Goal: Transaction & Acquisition: Purchase product/service

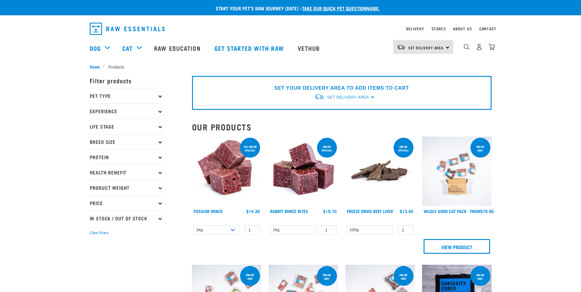
click at [214, 190] on img at bounding box center [227, 172] width 70 height 70
click at [215, 187] on img at bounding box center [227, 172] width 70 height 70
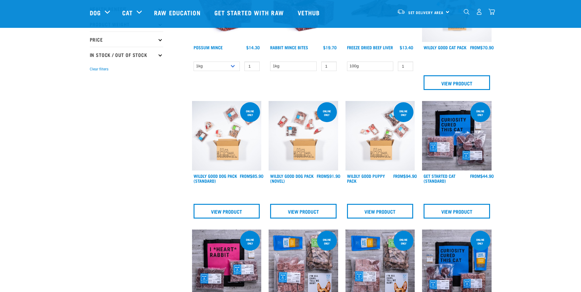
scroll to position [123, 0]
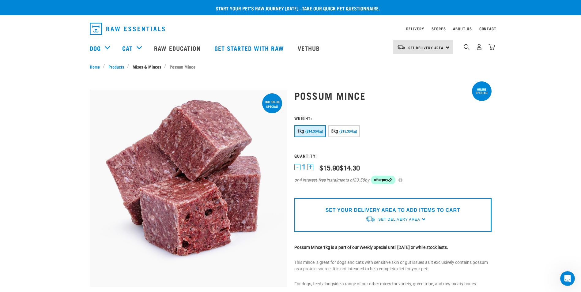
click at [143, 67] on link "Mixes & Minces" at bounding box center [146, 66] width 35 height 6
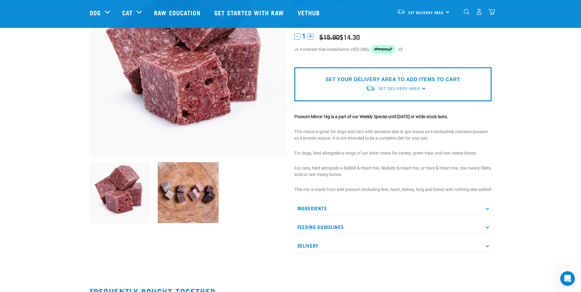
scroll to position [89, 0]
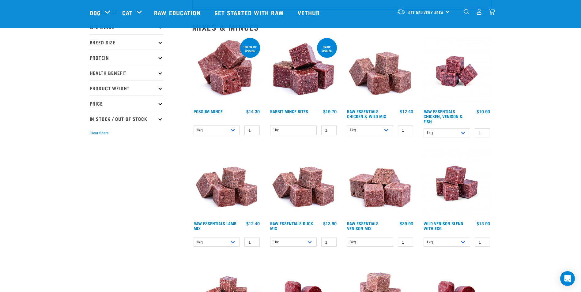
scroll to position [55, 0]
click at [232, 134] on select "1kg 3kg" at bounding box center [217, 130] width 47 height 10
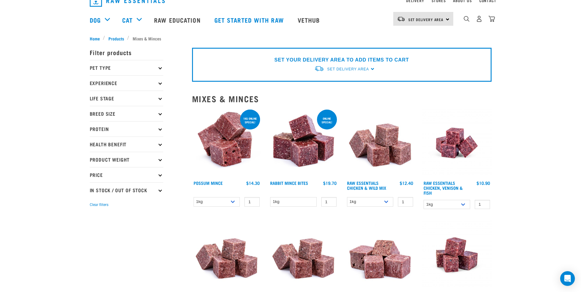
scroll to position [0, 0]
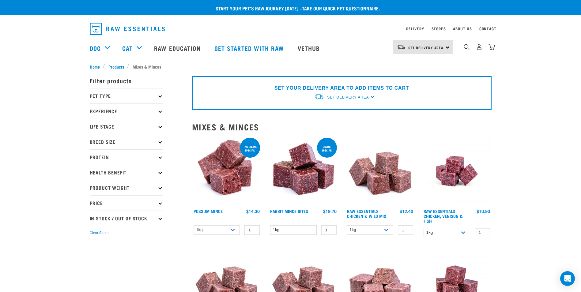
click at [147, 95] on p "Pet Type" at bounding box center [127, 95] width 74 height 15
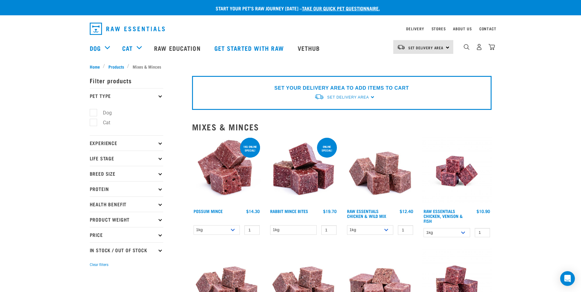
click at [118, 126] on ul "Dog Cat" at bounding box center [127, 120] width 74 height 32
click at [104, 124] on label "Cat" at bounding box center [103, 123] width 20 height 8
click at [94, 124] on input "Cat" at bounding box center [92, 122] width 4 height 4
checkbox input "true"
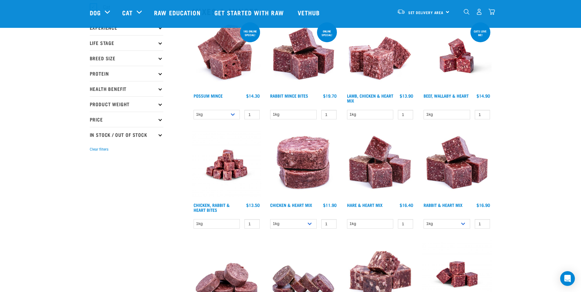
scroll to position [71, 0]
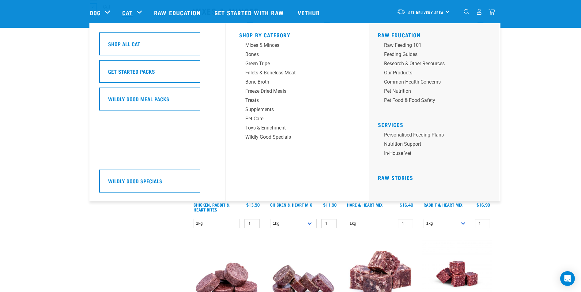
click at [132, 15] on link "Cat" at bounding box center [127, 12] width 10 height 9
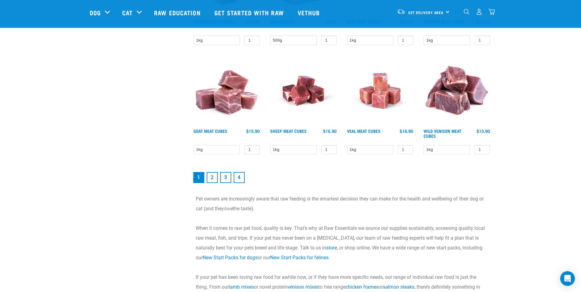
scroll to position [813, 0]
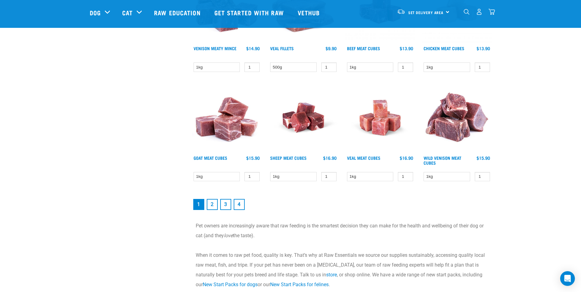
click at [208, 203] on link "2" at bounding box center [212, 204] width 11 height 11
click at [213, 205] on link "2" at bounding box center [212, 204] width 11 height 11
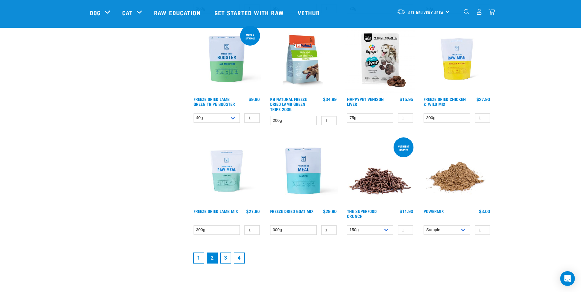
scroll to position [736, 0]
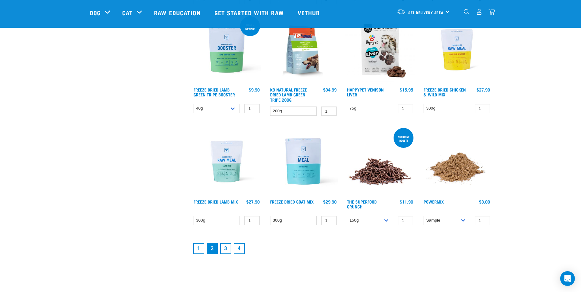
click at [226, 246] on link "3" at bounding box center [225, 248] width 11 height 11
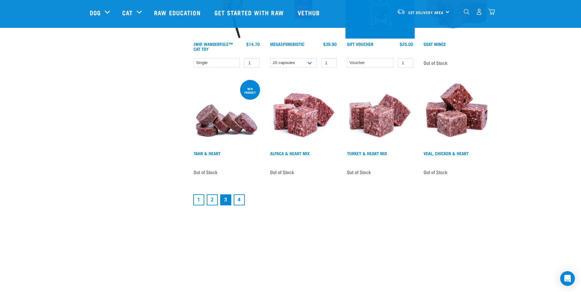
scroll to position [766, 0]
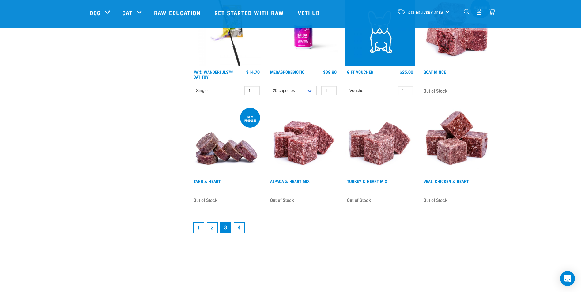
click at [216, 223] on link "2" at bounding box center [212, 228] width 11 height 11
click at [197, 226] on link "1" at bounding box center [198, 228] width 11 height 11
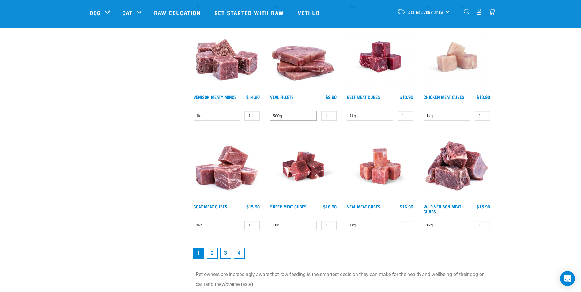
scroll to position [766, 0]
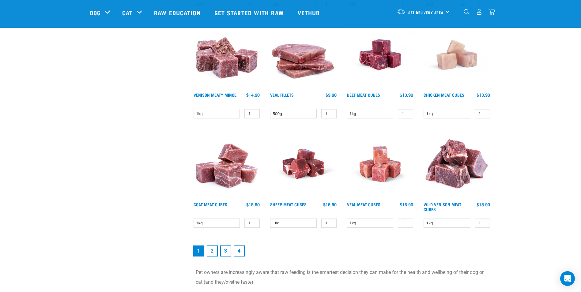
click at [215, 251] on link "2" at bounding box center [212, 251] width 11 height 11
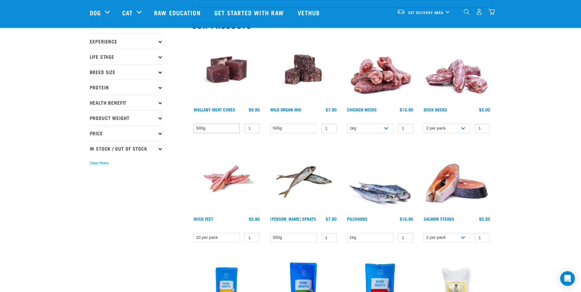
scroll to position [61, 0]
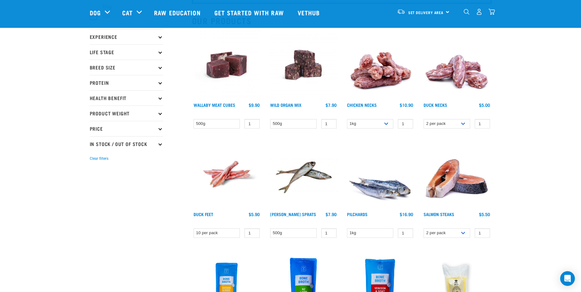
click at [465, 14] on img "dropdown navigation" at bounding box center [467, 12] width 6 height 6
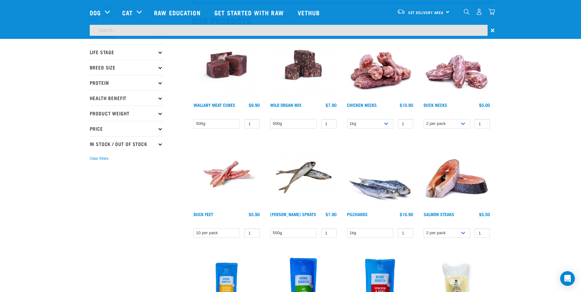
click at [127, 32] on input "search" at bounding box center [289, 30] width 398 height 11
type input "veal tail"
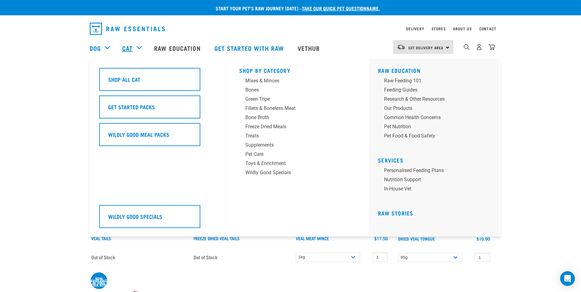
click at [131, 45] on link "Cat" at bounding box center [127, 48] width 10 height 9
click at [131, 49] on link "Cat" at bounding box center [127, 48] width 10 height 9
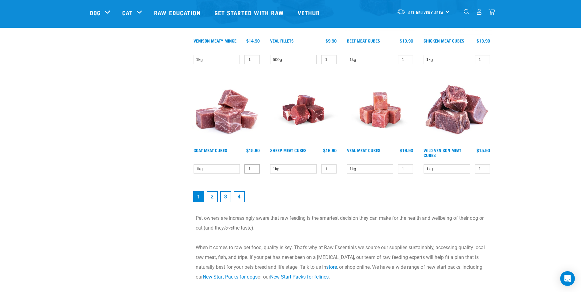
scroll to position [828, 0]
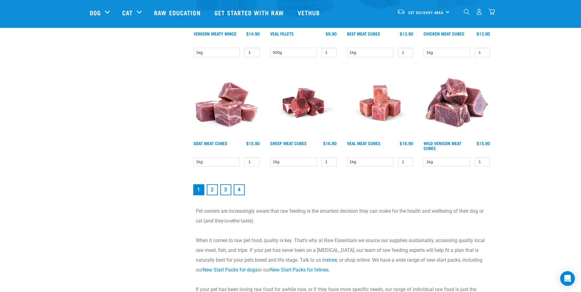
click at [211, 191] on link "2" at bounding box center [212, 190] width 11 height 11
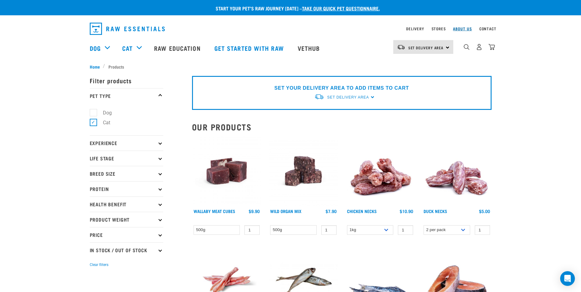
click at [459, 28] on link "About Us" at bounding box center [462, 29] width 19 height 2
